Goal: Task Accomplishment & Management: Use online tool/utility

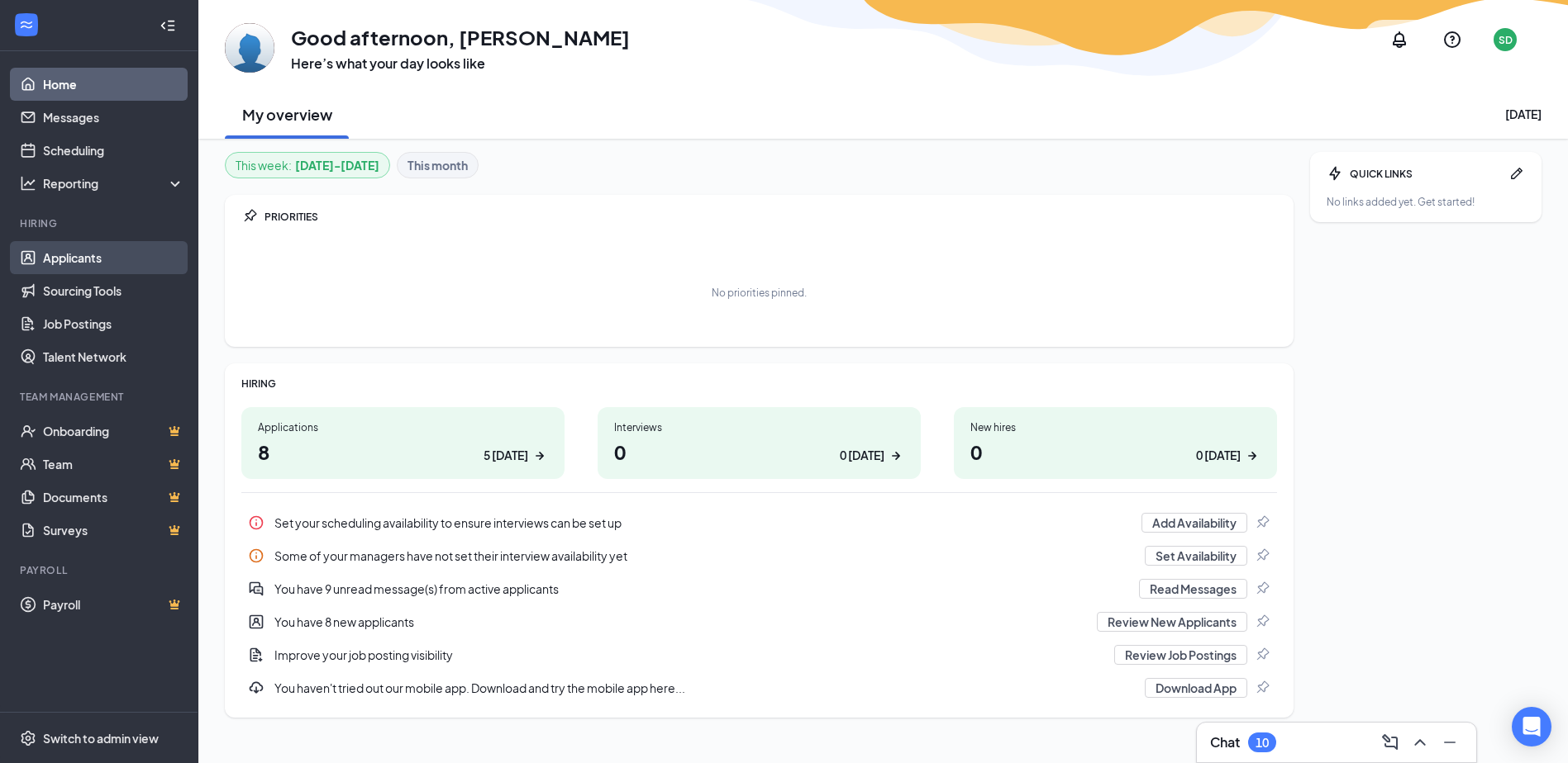
click at [114, 257] on link "Applicants" at bounding box center [114, 258] width 141 height 33
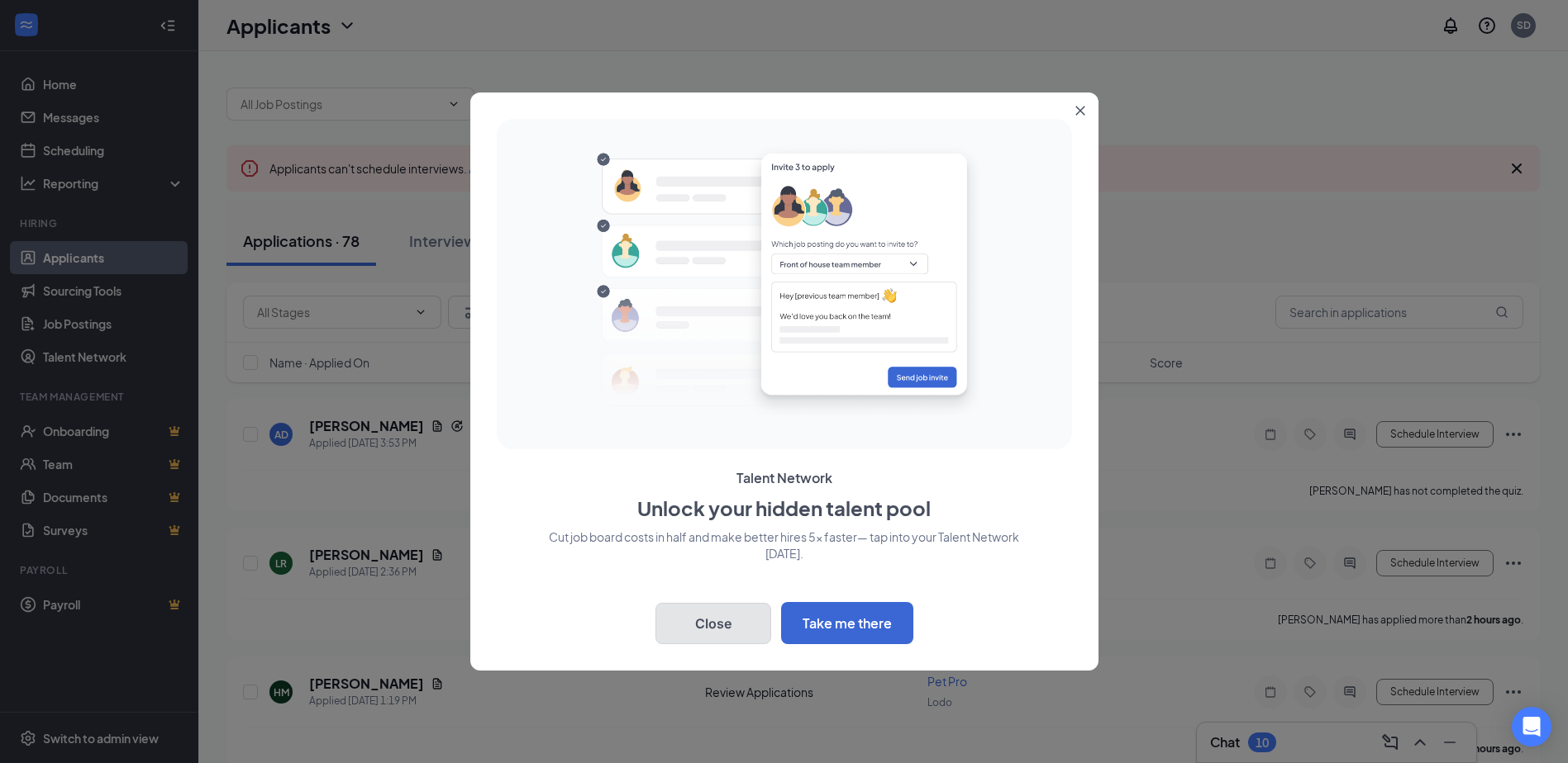
click at [724, 613] on button "Close" at bounding box center [713, 623] width 116 height 41
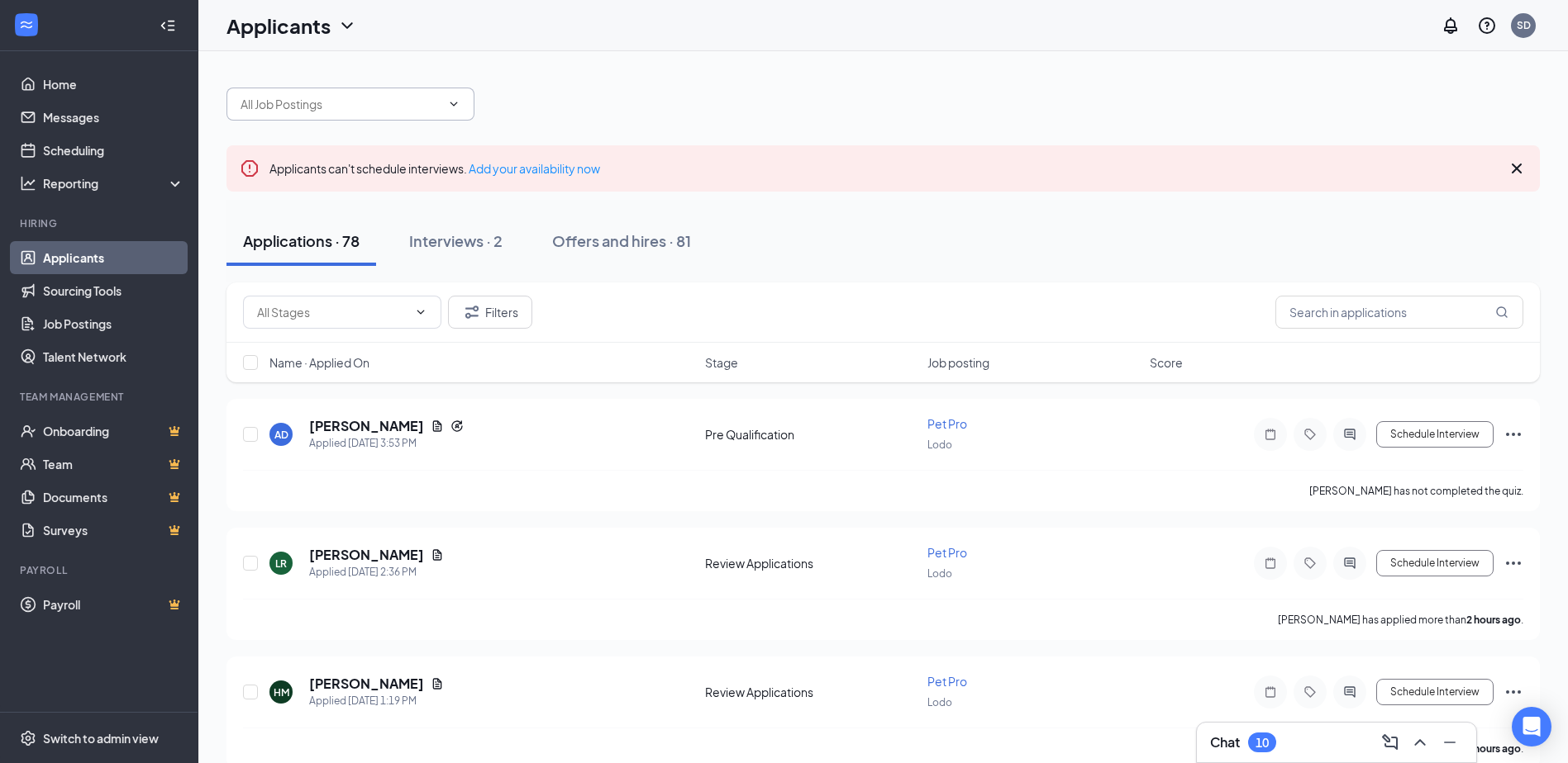
click at [353, 110] on input "text" at bounding box center [341, 103] width 200 height 18
click at [885, 85] on div "Dog Trainer (Lodo) Assistant General Manager (Lodo) Pet Host (Lodo) Pet Pro Cit…" at bounding box center [883, 95] width 1314 height 49
click at [1364, 321] on input "text" at bounding box center [1398, 312] width 248 height 33
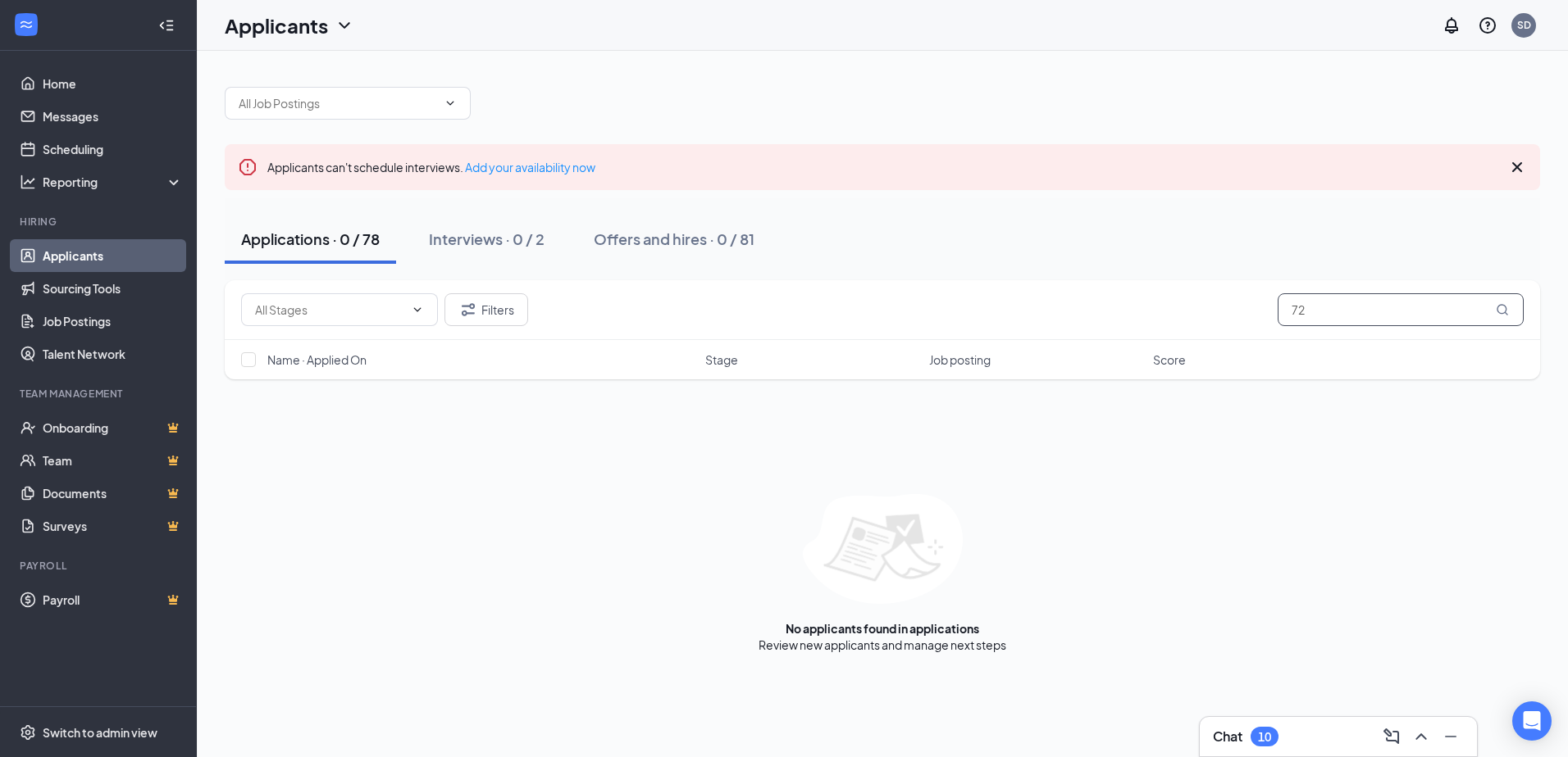
type input "7"
type input "m"
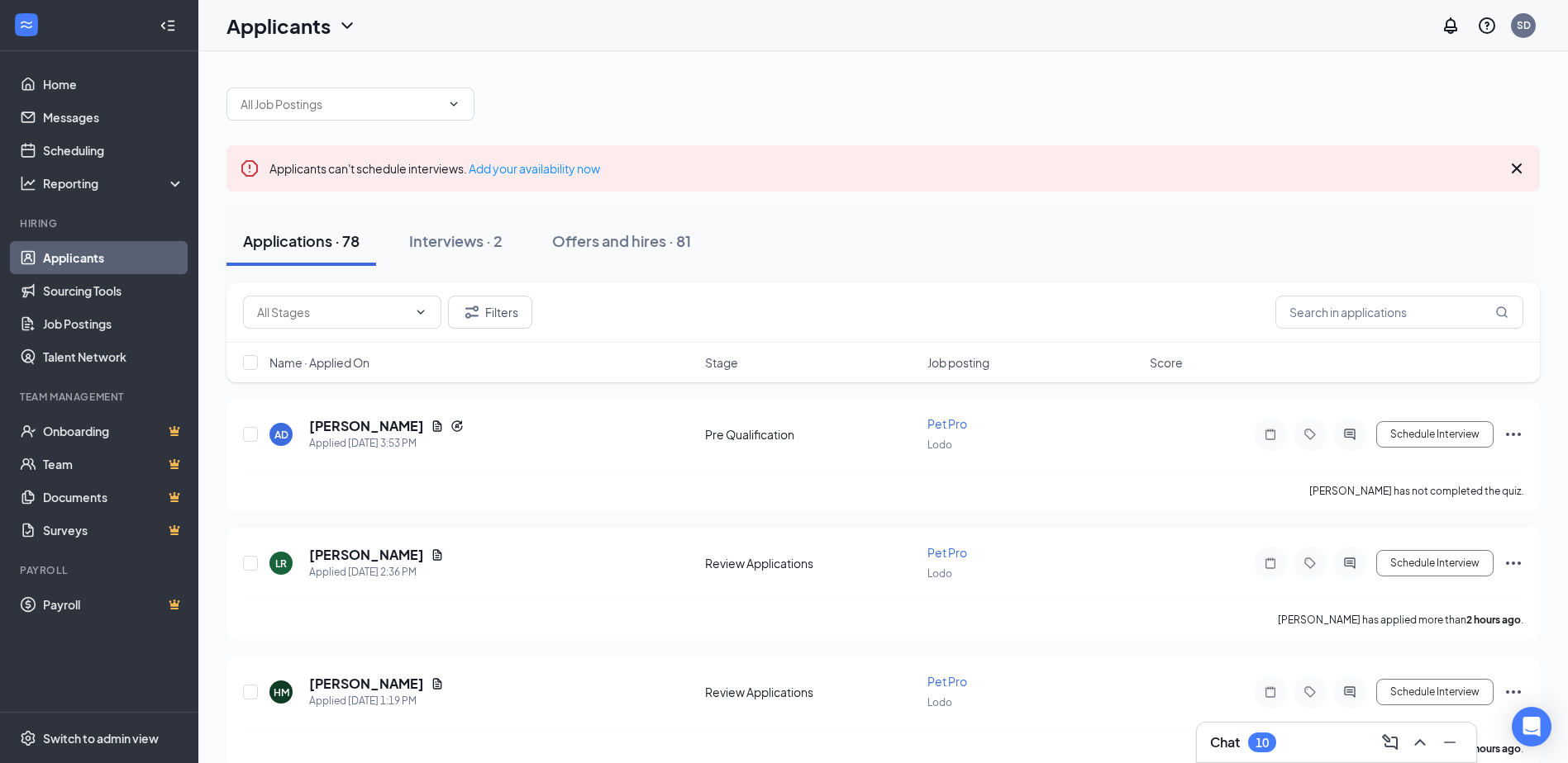
click at [932, 256] on div "Applications · 78 Interviews · 2 Offers and hires · 81" at bounding box center [883, 241] width 1314 height 49
